Goal: Transaction & Acquisition: Purchase product/service

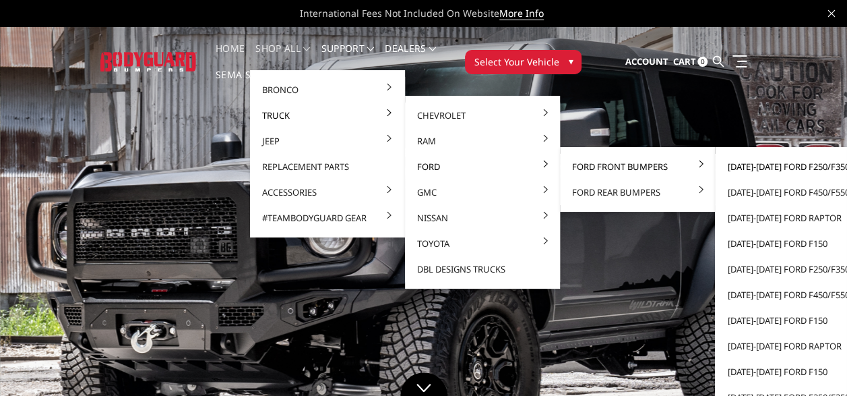
click at [762, 166] on link "[DATE]-[DATE] Ford F250/F350" at bounding box center [793, 167] width 144 height 26
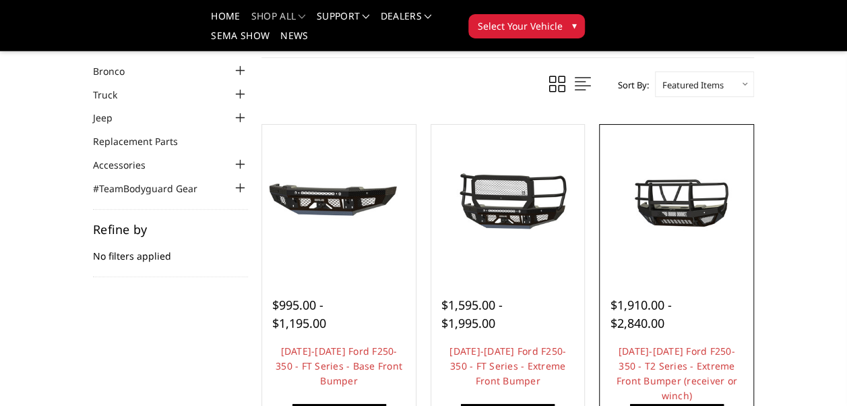
scroll to position [135, 0]
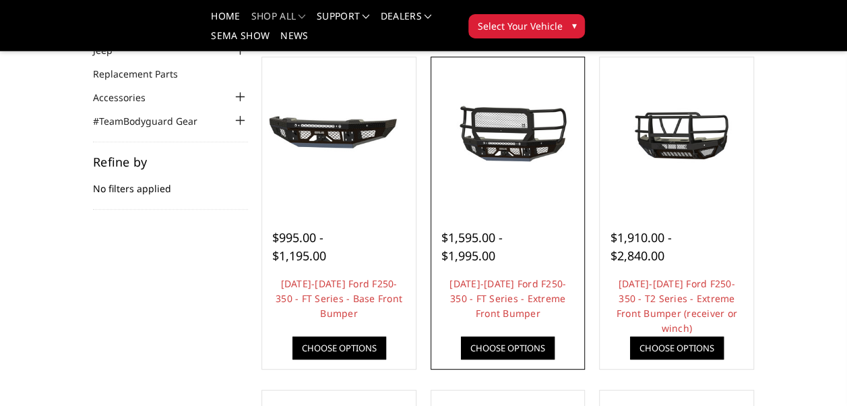
click at [507, 346] on link "Choose Options" at bounding box center [508, 347] width 94 height 23
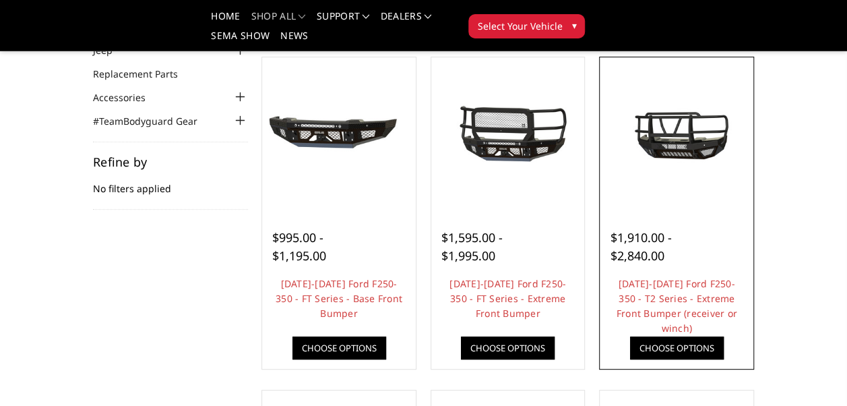
click at [683, 345] on link "Choose Options" at bounding box center [677, 347] width 94 height 23
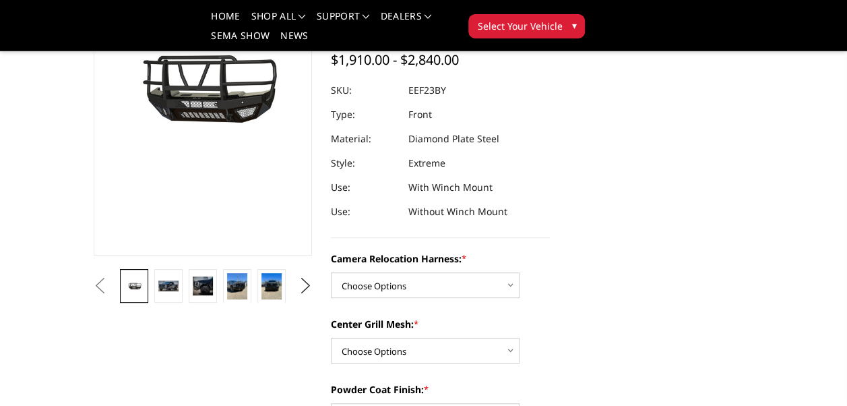
scroll to position [270, 0]
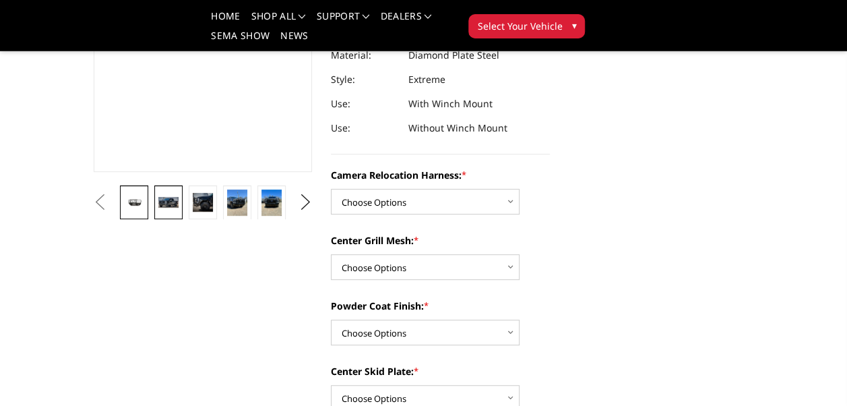
click at [170, 197] on img at bounding box center [168, 202] width 20 height 11
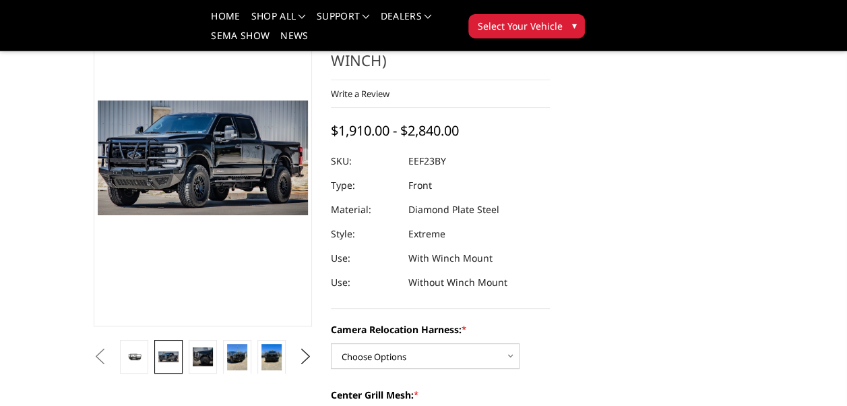
scroll to position [136, 0]
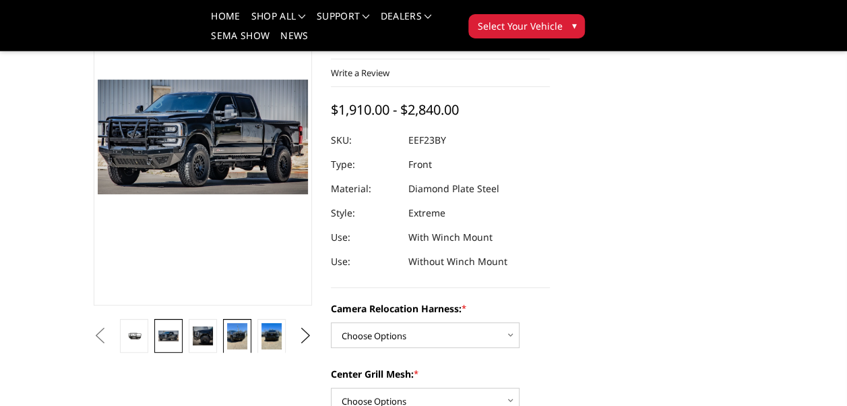
click at [231, 325] on img at bounding box center [237, 336] width 20 height 26
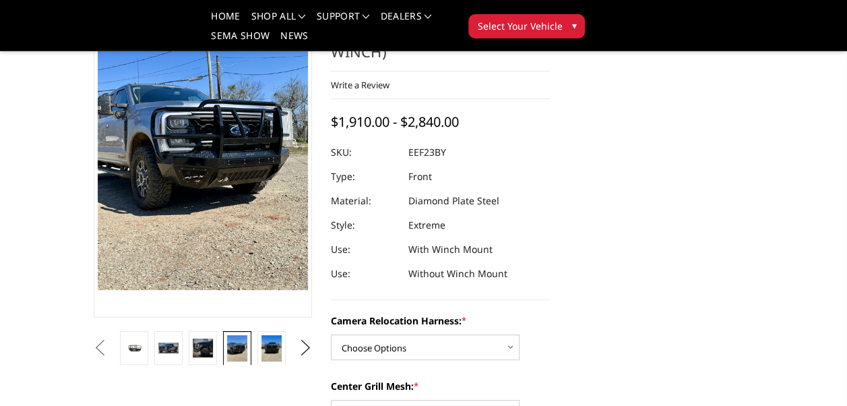
scroll to position [120, 0]
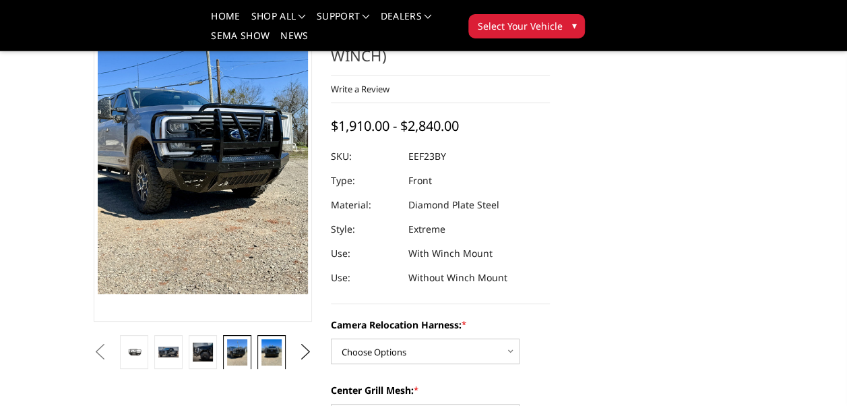
click at [266, 340] on img at bounding box center [272, 352] width 20 height 26
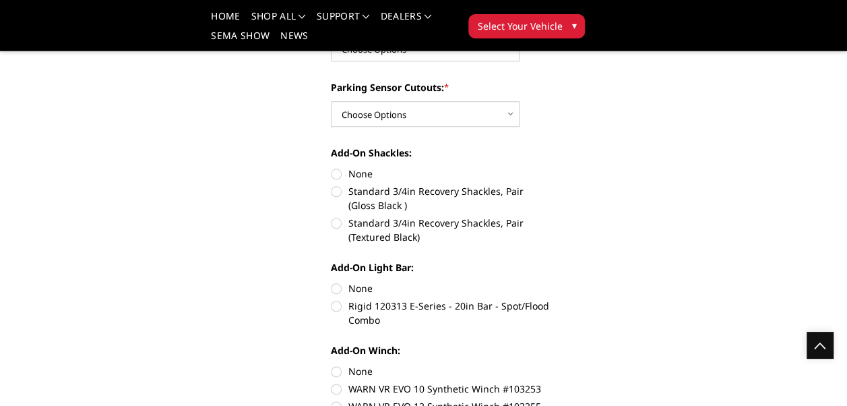
scroll to position [524, 0]
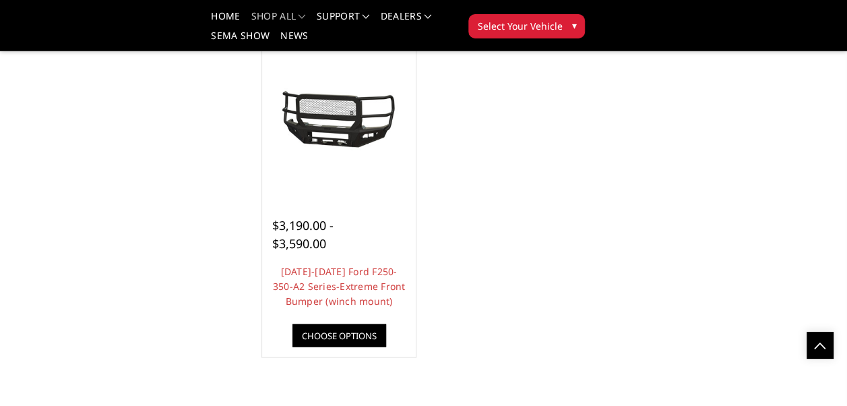
scroll to position [1213, 0]
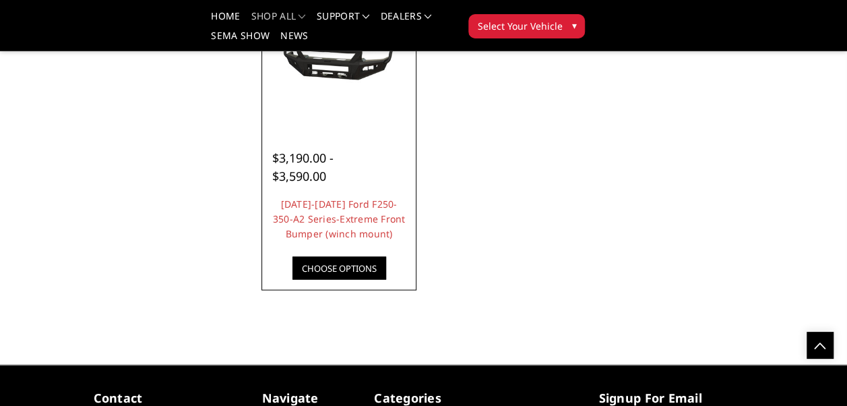
click at [336, 266] on link "Choose Options" at bounding box center [340, 267] width 94 height 23
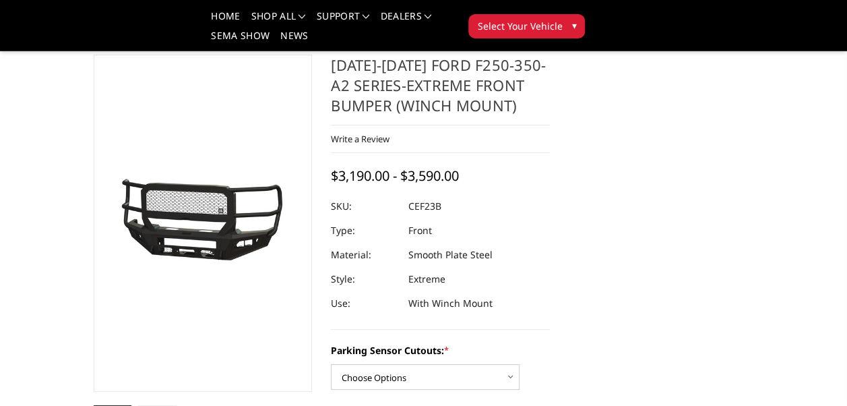
scroll to position [135, 0]
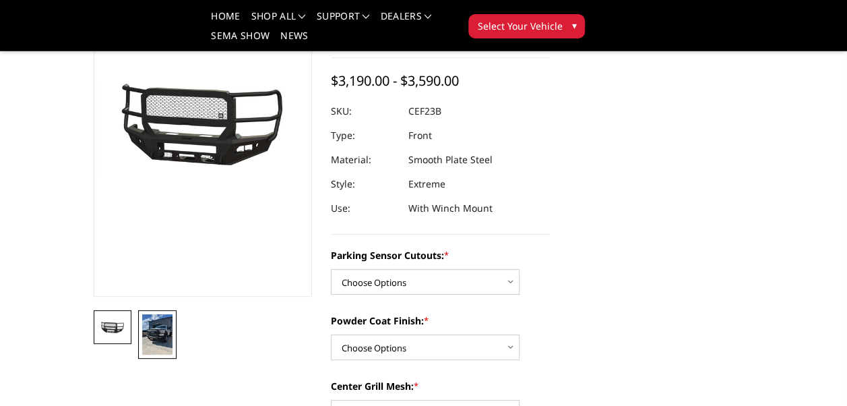
click at [156, 330] on img at bounding box center [157, 334] width 30 height 40
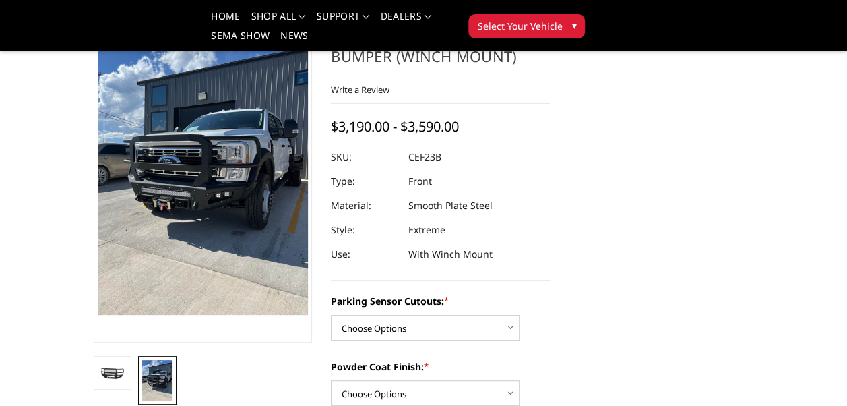
scroll to position [109, 0]
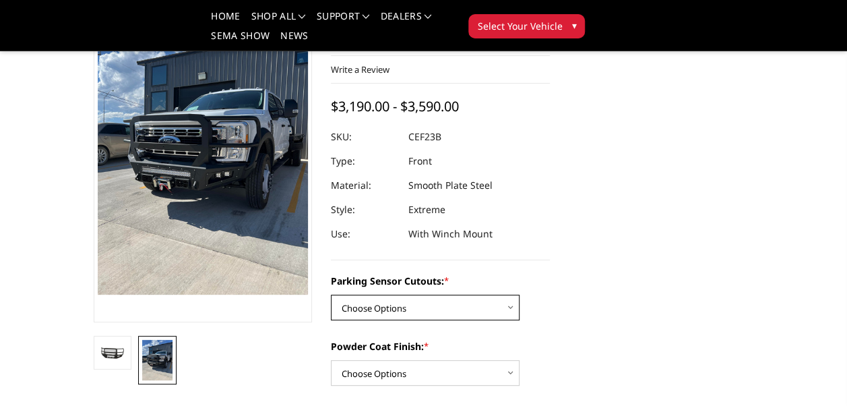
click at [515, 308] on select "Choose Options No-Without Parking Sensor Cutouts Yes-With Parking Sensor Cutouts" at bounding box center [425, 308] width 189 height 26
select select "2421"
click at [331, 295] on select "Choose Options No-Without Parking Sensor Cutouts Yes-With Parking Sensor Cutouts" at bounding box center [425, 308] width 189 height 26
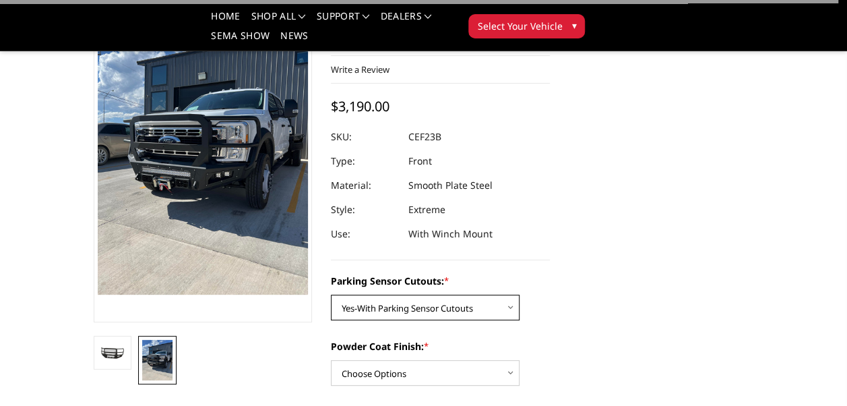
scroll to position [177, 0]
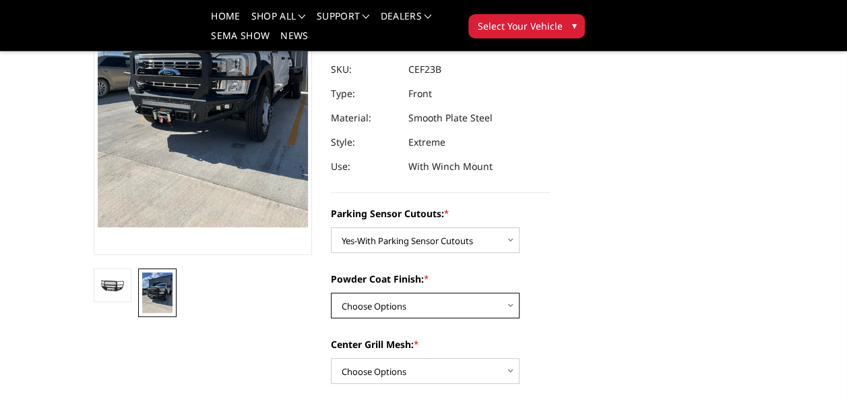
click at [503, 305] on select "Choose Options Bare Metal Textured Black Powder Coat" at bounding box center [425, 306] width 189 height 26
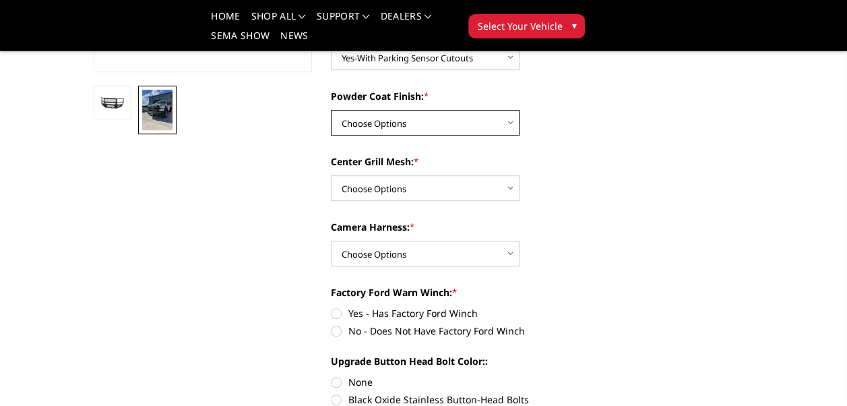
scroll to position [379, 0]
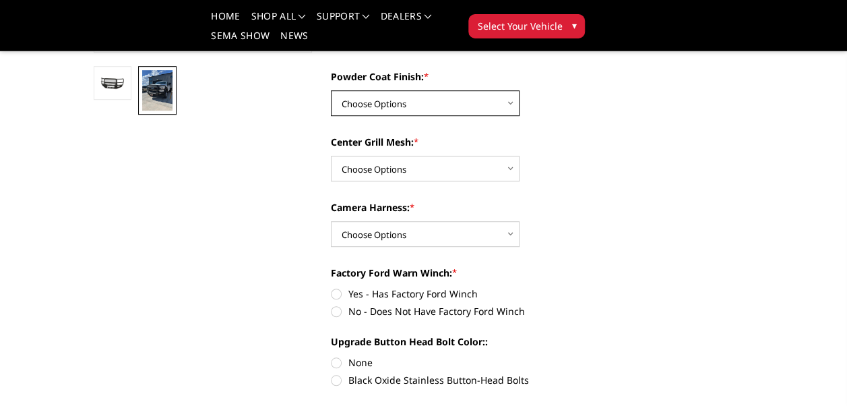
click at [514, 100] on select "Choose Options Bare Metal Textured Black Powder Coat" at bounding box center [425, 103] width 189 height 26
select select "2423"
click at [331, 90] on select "Choose Options Bare Metal Textured Black Powder Coat" at bounding box center [425, 103] width 189 height 26
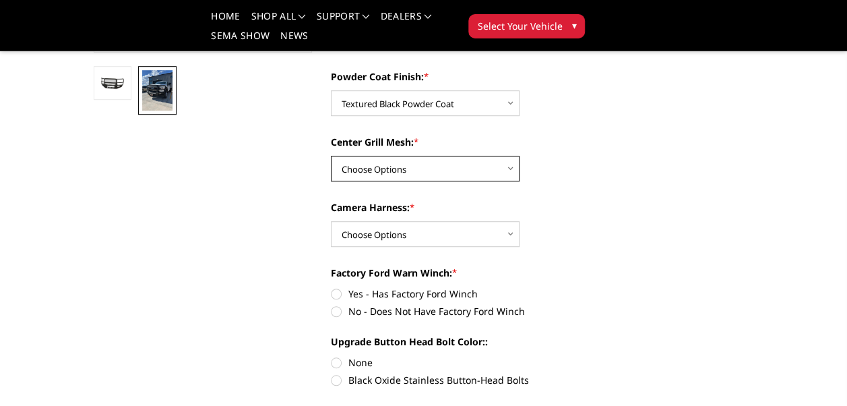
click at [514, 169] on select "Choose Options With Center Grill Mesh Without Center Grill Mesh" at bounding box center [425, 169] width 189 height 26
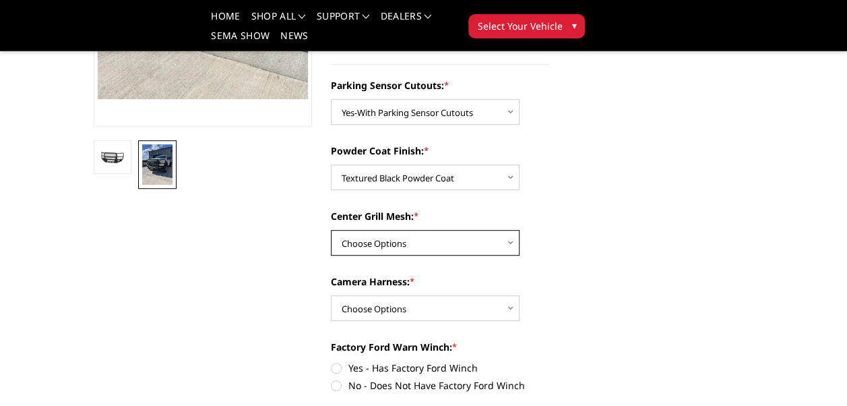
scroll to position [311, 0]
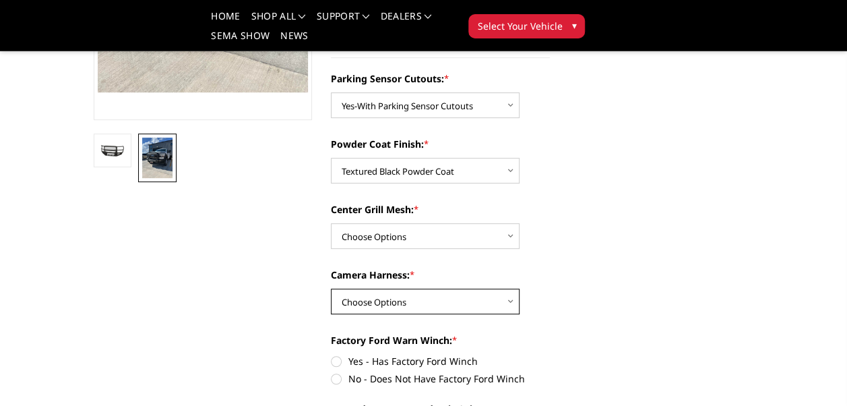
click at [508, 301] on select "Choose Options WITH Camera Harness WITHOUT Camera Harness" at bounding box center [425, 301] width 189 height 26
select select "2426"
click at [331, 288] on select "Choose Options WITH Camera Harness WITHOUT Camera Harness" at bounding box center [425, 301] width 189 height 26
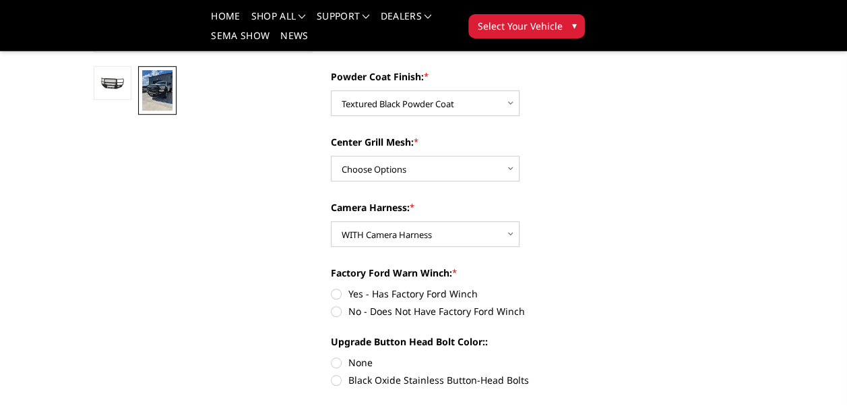
click at [338, 311] on label "No - Does Not Have Factory Ford Winch" at bounding box center [440, 311] width 219 height 14
click at [550, 287] on input "No - Does Not Have Factory Ford Winch" at bounding box center [550, 286] width 1 height 1
radio input "true"
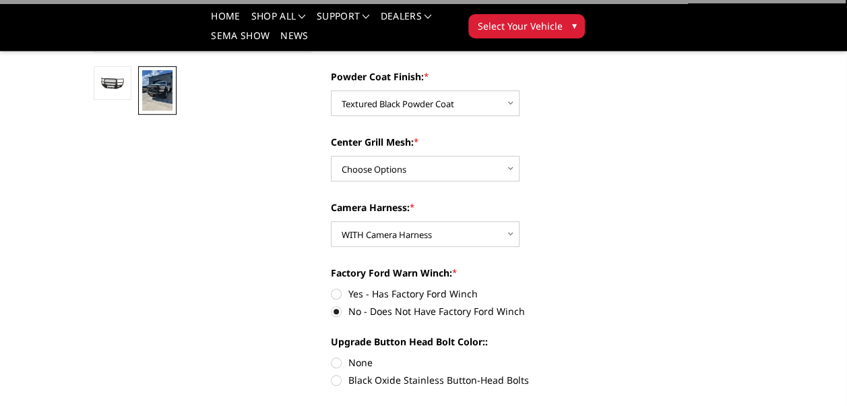
scroll to position [446, 0]
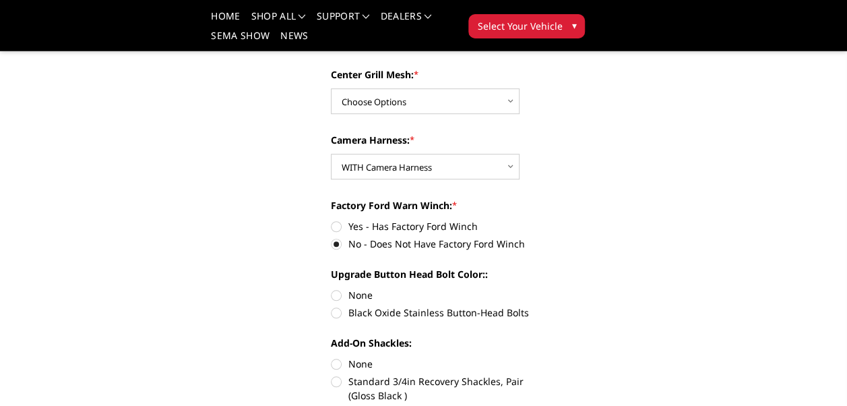
click at [334, 312] on label "Black Oxide Stainless Button-Head Bolts" at bounding box center [440, 312] width 219 height 14
click at [550, 288] on input "Black Oxide Stainless Button-Head Bolts" at bounding box center [550, 288] width 1 height 1
radio input "true"
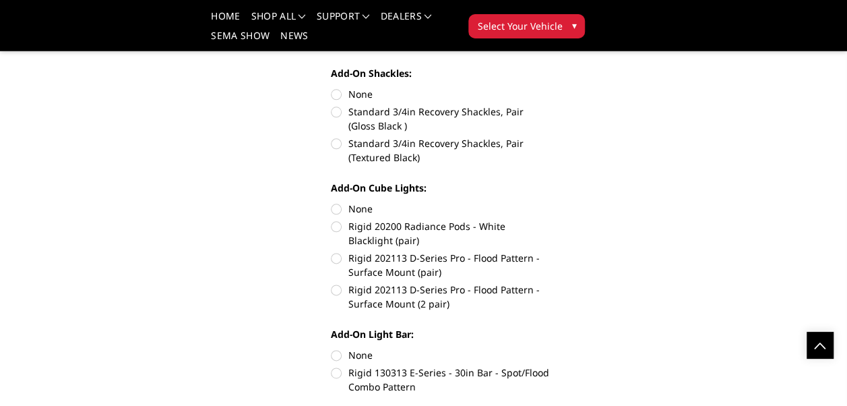
scroll to position [783, 0]
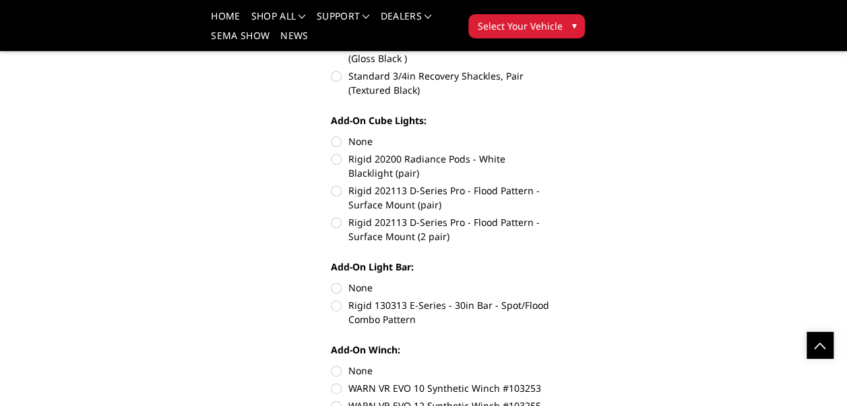
click at [336, 306] on label "Rigid 130313 E-Series - 30in Bar - Spot/Flood Combo Pattern" at bounding box center [440, 312] width 219 height 28
click at [550, 281] on input "Rigid 130313 E-Series - 30in Bar - Spot/Flood Combo Pattern" at bounding box center [550, 280] width 1 height 1
radio input "true"
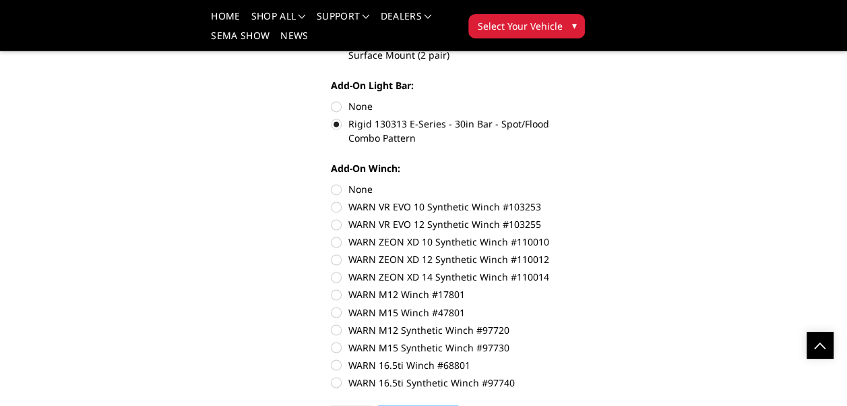
scroll to position [985, 0]
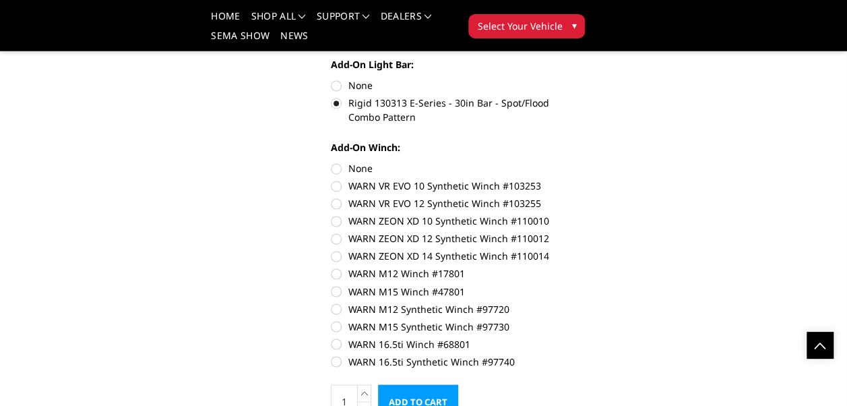
click at [335, 360] on label "WARN 16.5ti Synthetic Winch #97740" at bounding box center [440, 361] width 219 height 14
click at [550, 337] on input "WARN 16.5ti Synthetic Winch #97740" at bounding box center [550, 336] width 1 height 1
radio input "true"
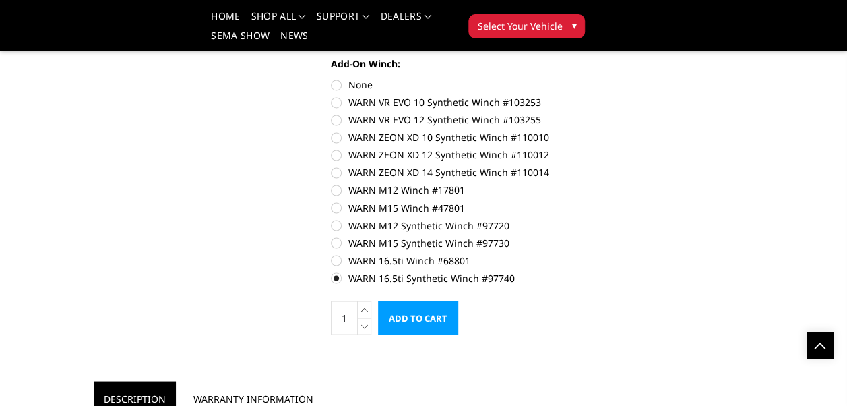
scroll to position [1011, 0]
